Goal: Task Accomplishment & Management: Manage account settings

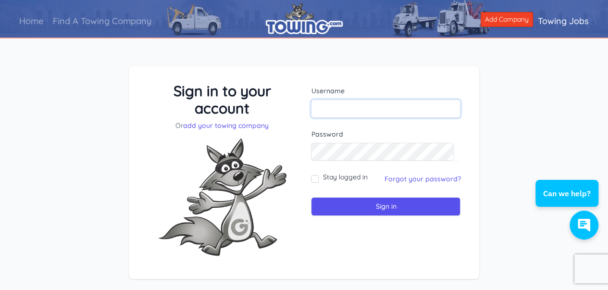
click at [360, 112] on input "text" at bounding box center [385, 108] width 149 height 18
type input "menastowingca@gmail.com"
click at [311, 197] on input "Sign in" at bounding box center [385, 206] width 149 height 19
click at [425, 177] on link "Forgot your password?" at bounding box center [422, 178] width 76 height 9
click at [424, 178] on link "Forgot your password?" at bounding box center [422, 178] width 76 height 9
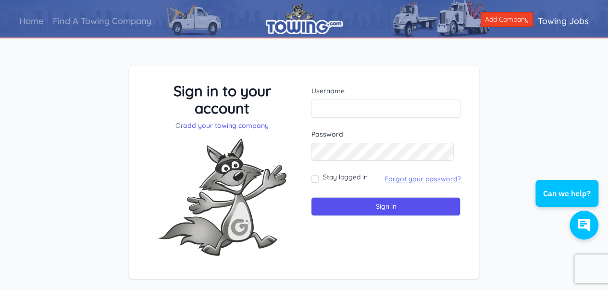
click at [424, 178] on link "Forgot your password?" at bounding box center [422, 178] width 76 height 9
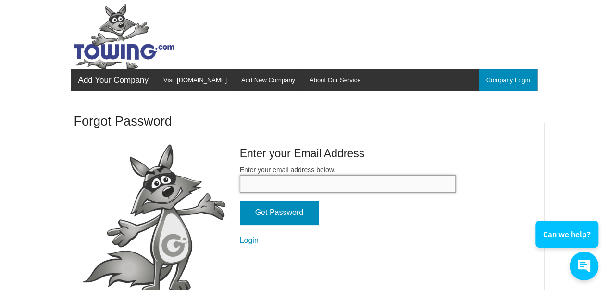
click at [275, 182] on input "Enter your email address below." at bounding box center [348, 184] width 216 height 18
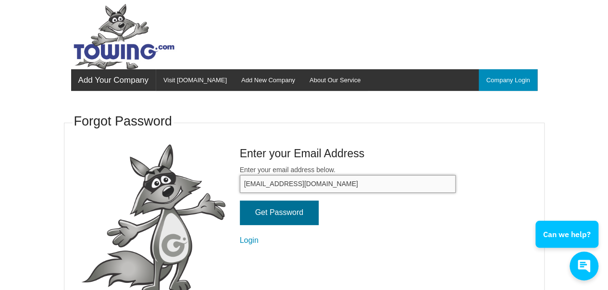
type input "menastowingca@gmail.com"
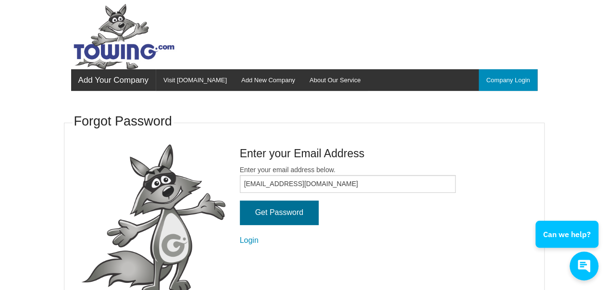
click at [279, 211] on input "Get Password" at bounding box center [279, 212] width 79 height 24
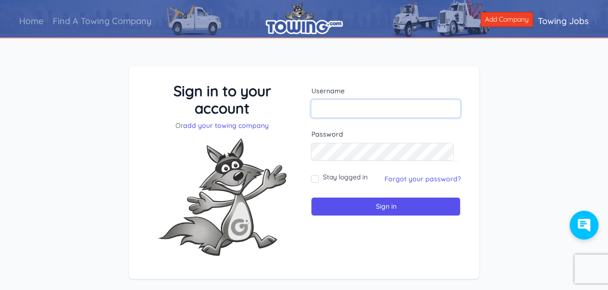
click at [339, 106] on input "text" at bounding box center [385, 108] width 149 height 18
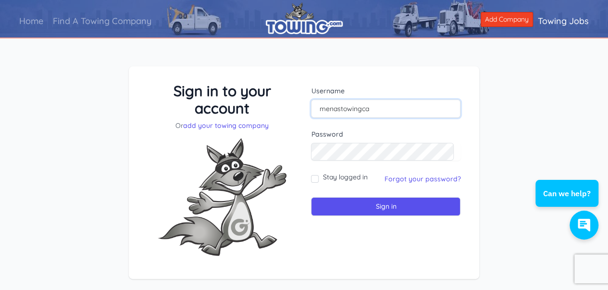
type input "menastowingca"
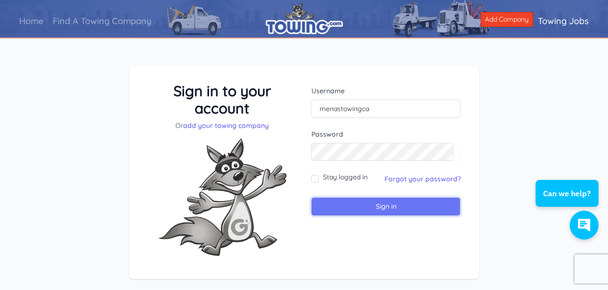
click at [384, 209] on input "Sign in" at bounding box center [385, 206] width 149 height 19
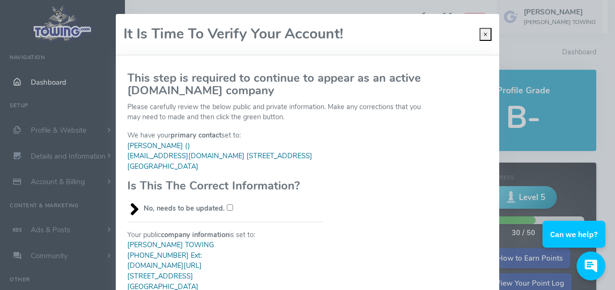
click at [227, 207] on input "No, needs to be updated." at bounding box center [230, 207] width 6 height 6
checkbox input "true"
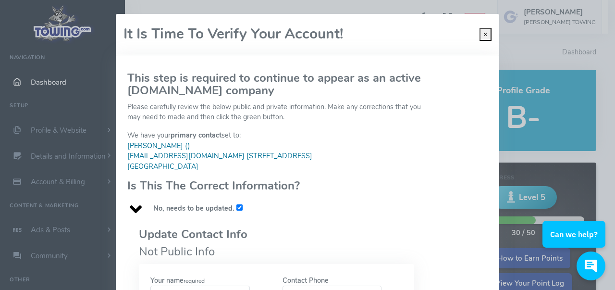
scroll to position [240, 0]
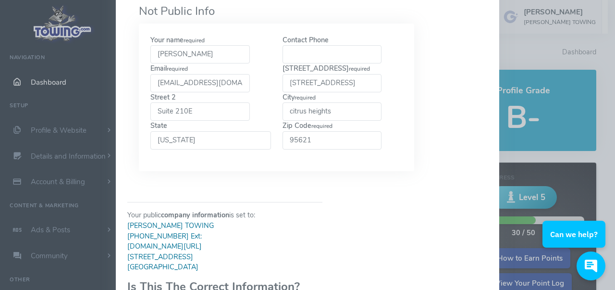
click at [328, 141] on input "95621" at bounding box center [331, 140] width 99 height 18
type input "95610"
drag, startPoint x: 168, startPoint y: 53, endPoint x: 173, endPoint y: 53, distance: 5.3
click at [173, 53] on input "[PERSON_NAME]" at bounding box center [199, 54] width 99 height 18
click at [302, 55] on input "Contact Phone" at bounding box center [331, 54] width 99 height 18
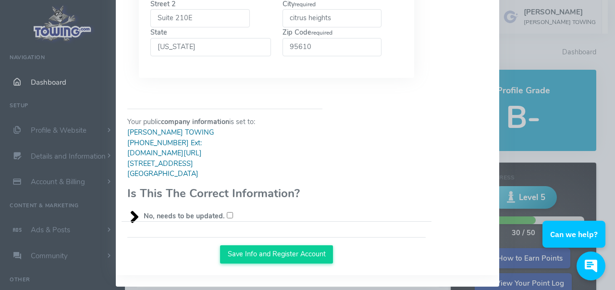
scroll to position [341, 0]
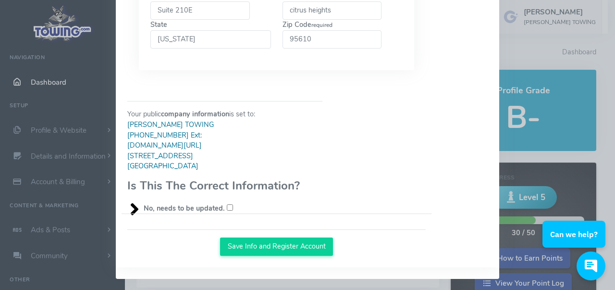
type input "8446362869"
click at [285, 245] on button "Save Info and Register Account" at bounding box center [276, 246] width 113 height 18
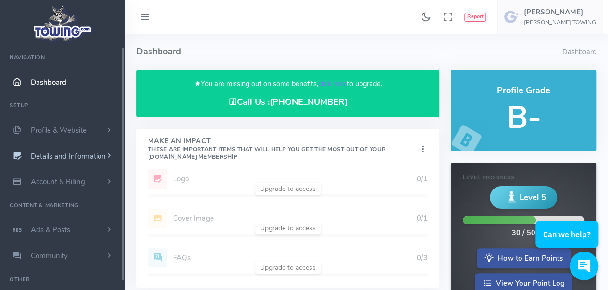
click at [58, 153] on span "Details and Information" at bounding box center [68, 156] width 75 height 10
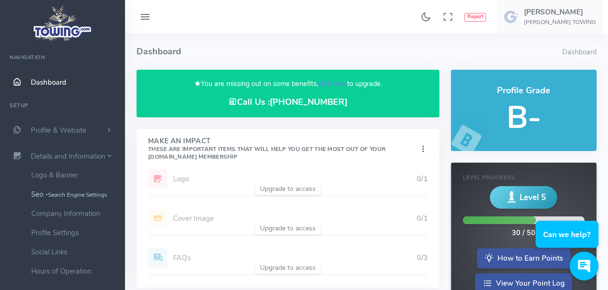
click at [55, 195] on small "Search Engine Settings" at bounding box center [77, 195] width 59 height 8
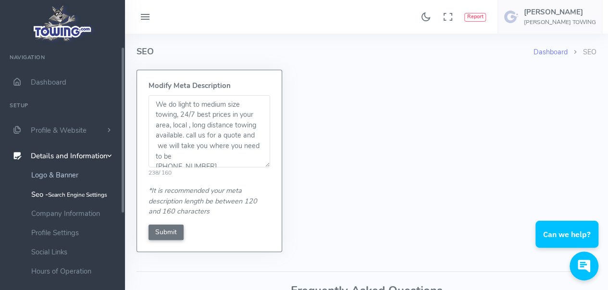
click at [59, 176] on link "Logo & Banner" at bounding box center [74, 174] width 101 height 19
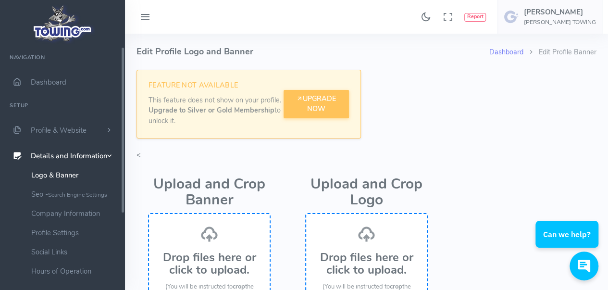
scroll to position [252, 0]
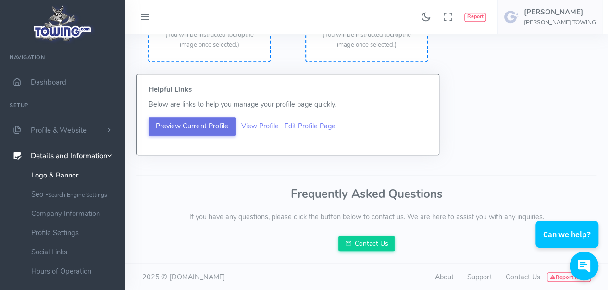
click at [195, 124] on button "Preview Current Profile" at bounding box center [191, 126] width 87 height 18
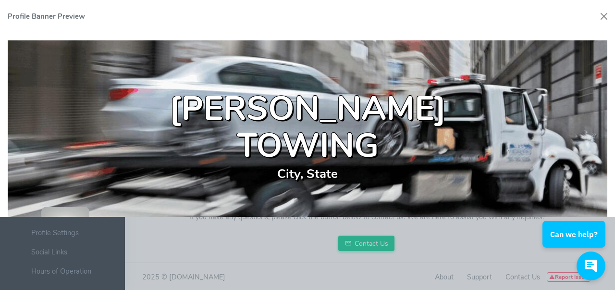
click at [195, 124] on h1 "[PERSON_NAME] TOWING" at bounding box center [308, 127] width 300 height 74
click at [601, 15] on button "Close" at bounding box center [603, 16] width 14 height 14
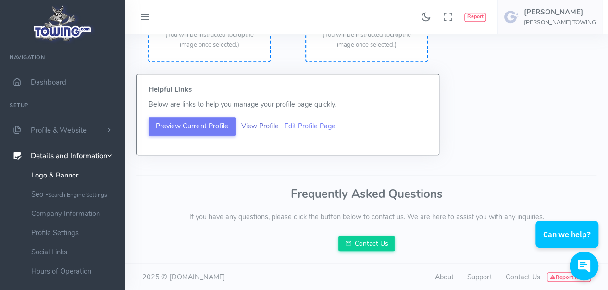
click at [258, 125] on link "View Profile" at bounding box center [259, 126] width 37 height 10
click at [44, 214] on link "Company Information" at bounding box center [74, 213] width 101 height 19
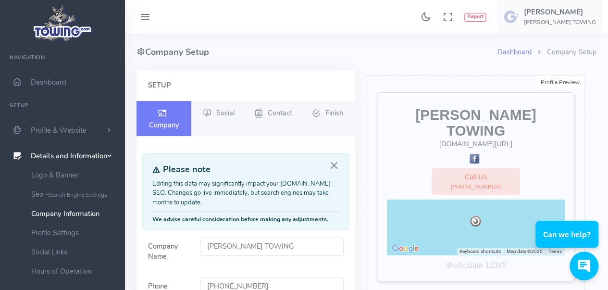
click at [229, 242] on input "[PERSON_NAME] TOWING" at bounding box center [272, 246] width 144 height 18
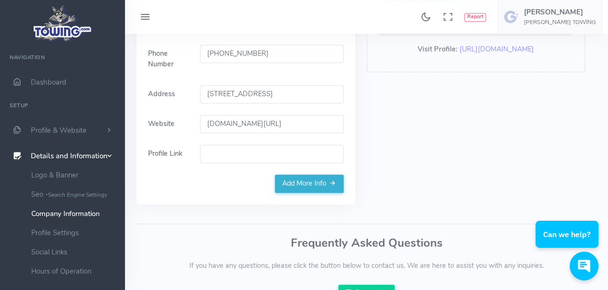
scroll to position [238, 0]
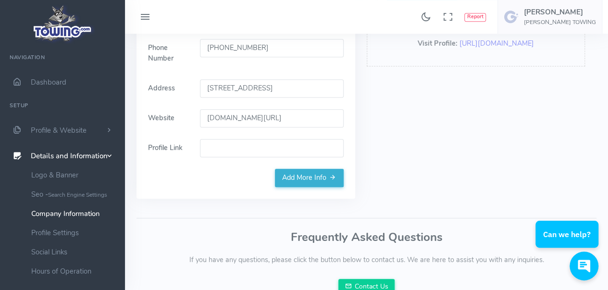
type input "MENAS TOWING"
click at [164, 150] on label "Profile Link" at bounding box center [168, 148] width 52 height 18
click at [200, 150] on input "Profile Link" at bounding box center [272, 148] width 144 height 18
click at [278, 148] on input "Profile Link" at bounding box center [272, 148] width 144 height 18
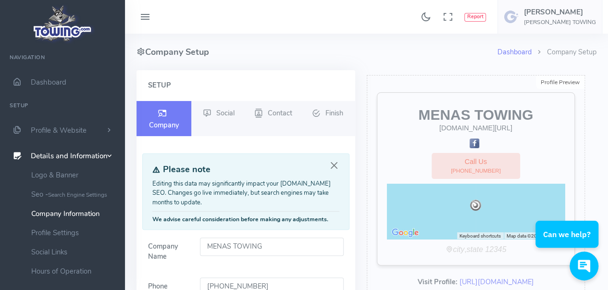
scroll to position [281, 0]
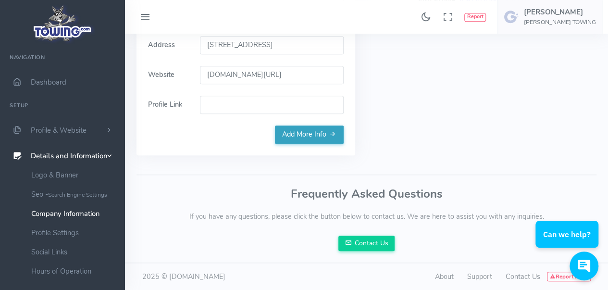
click at [308, 134] on link "Add More Info" at bounding box center [309, 134] width 69 height 18
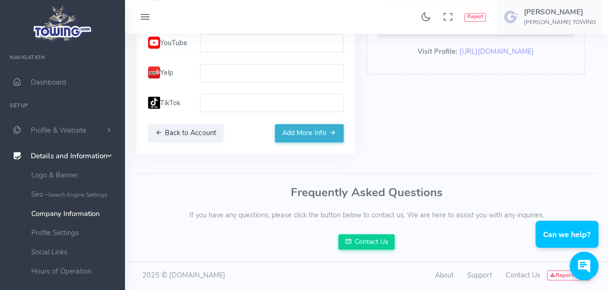
scroll to position [0, 0]
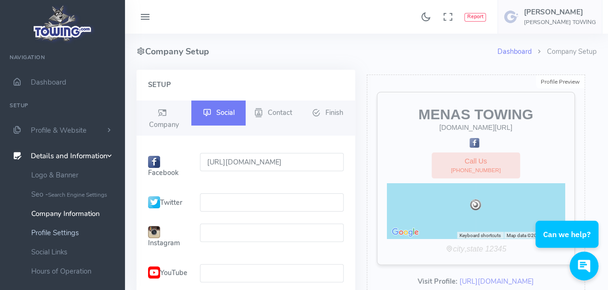
click at [44, 234] on link "Profile Settings" at bounding box center [74, 232] width 101 height 19
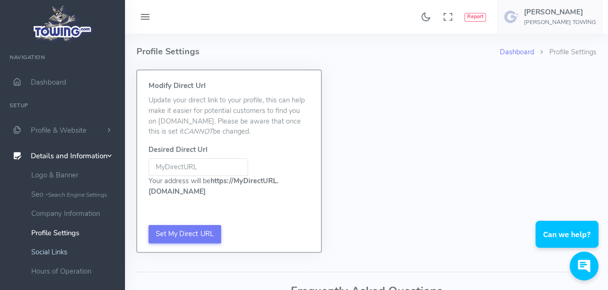
click at [48, 248] on link "Social Links" at bounding box center [74, 251] width 101 height 19
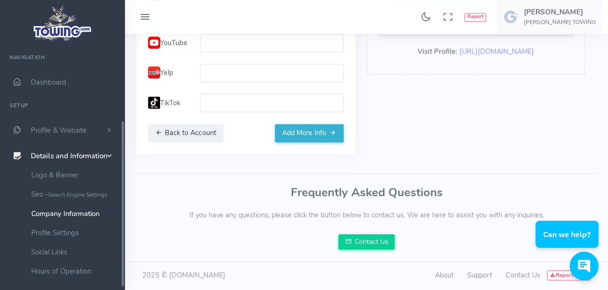
scroll to position [134, 0]
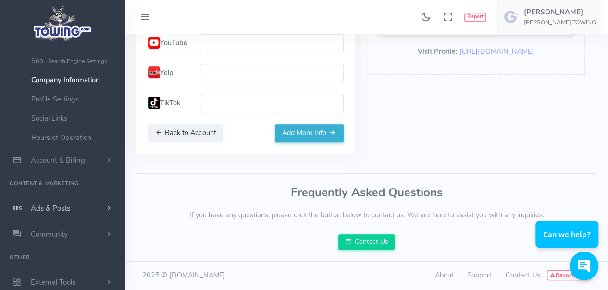
click at [54, 206] on span "Ads & Posts" at bounding box center [50, 208] width 39 height 10
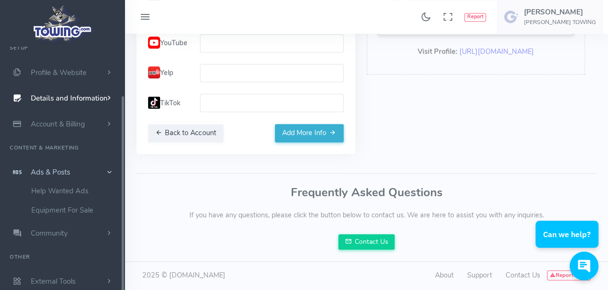
scroll to position [57, 0]
click at [52, 190] on link "Help Wanted Ads" at bounding box center [74, 191] width 101 height 19
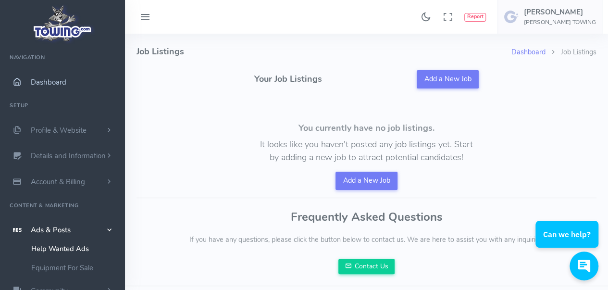
click at [52, 83] on span "Dashboard" at bounding box center [49, 82] width 36 height 10
